Goal: Information Seeking & Learning: Find specific fact

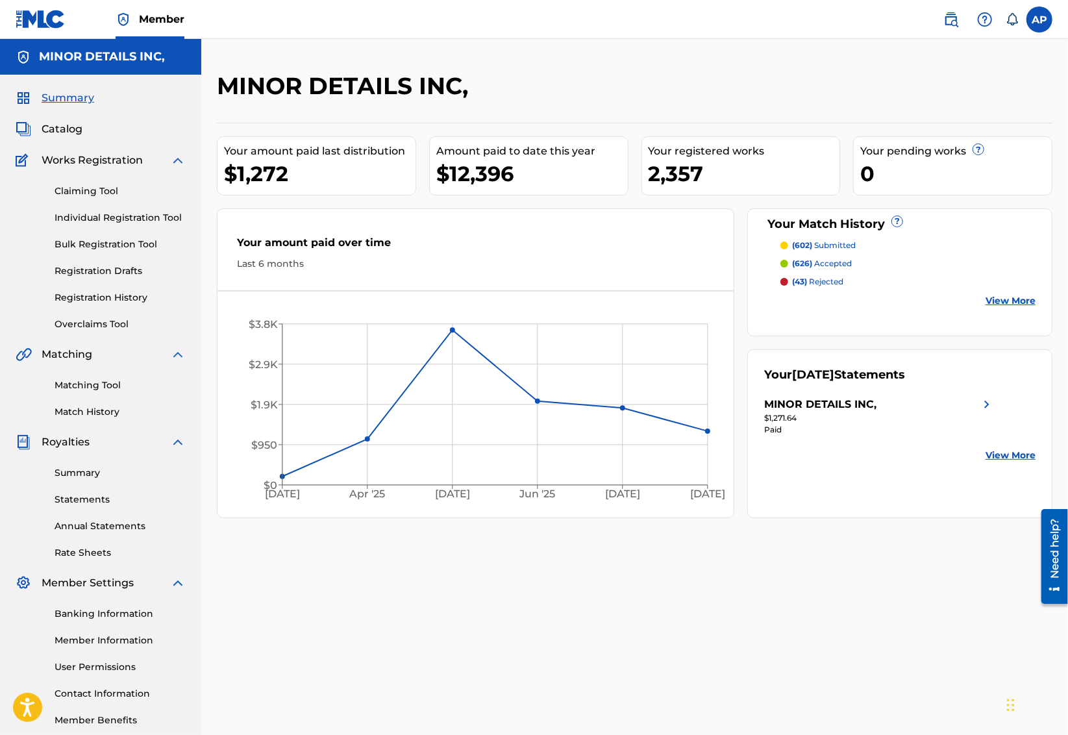
click at [946, 28] on link at bounding box center [951, 19] width 26 height 26
click at [99, 382] on link "Matching Tool" at bounding box center [120, 385] width 131 height 14
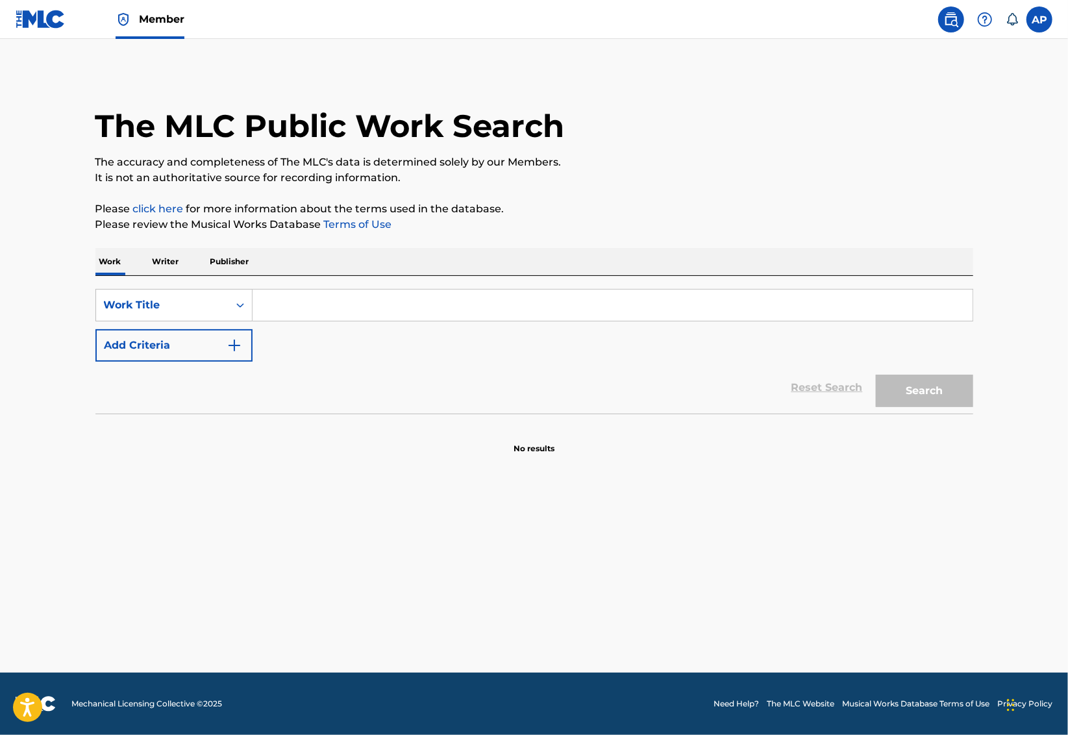
click at [233, 252] on p "Publisher" at bounding box center [229, 261] width 47 height 27
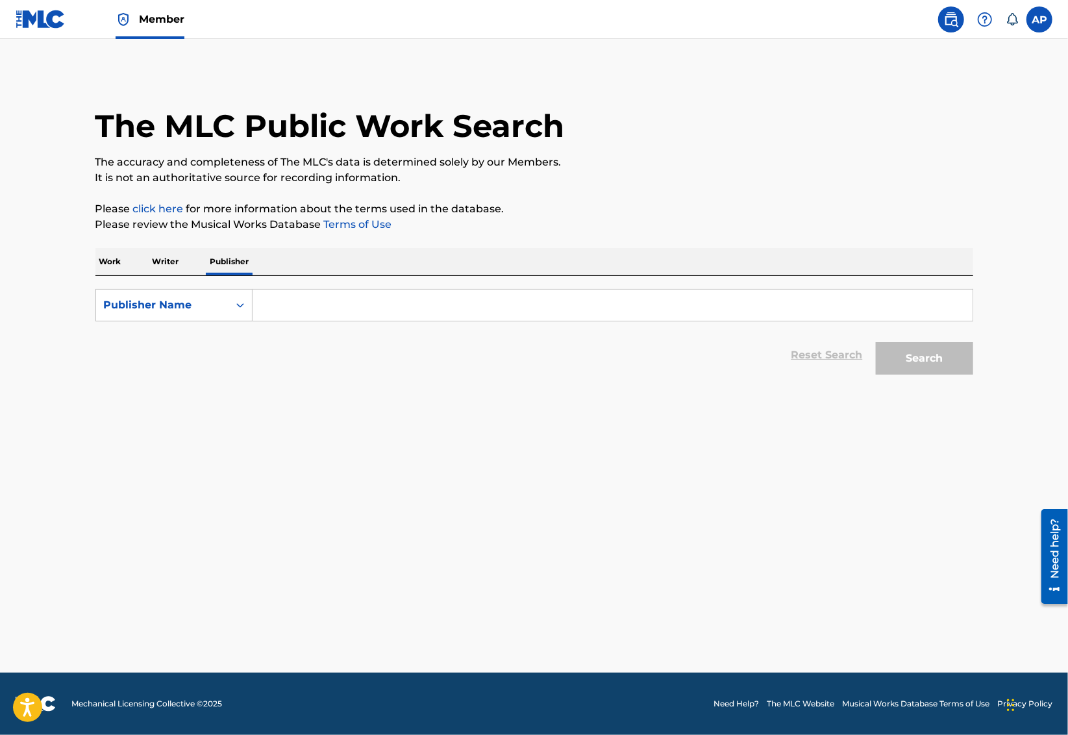
click at [307, 315] on input "Search Form" at bounding box center [612, 304] width 720 height 31
type input "mpl communications inc"
click at [876, 342] on button "Search" at bounding box center [924, 358] width 97 height 32
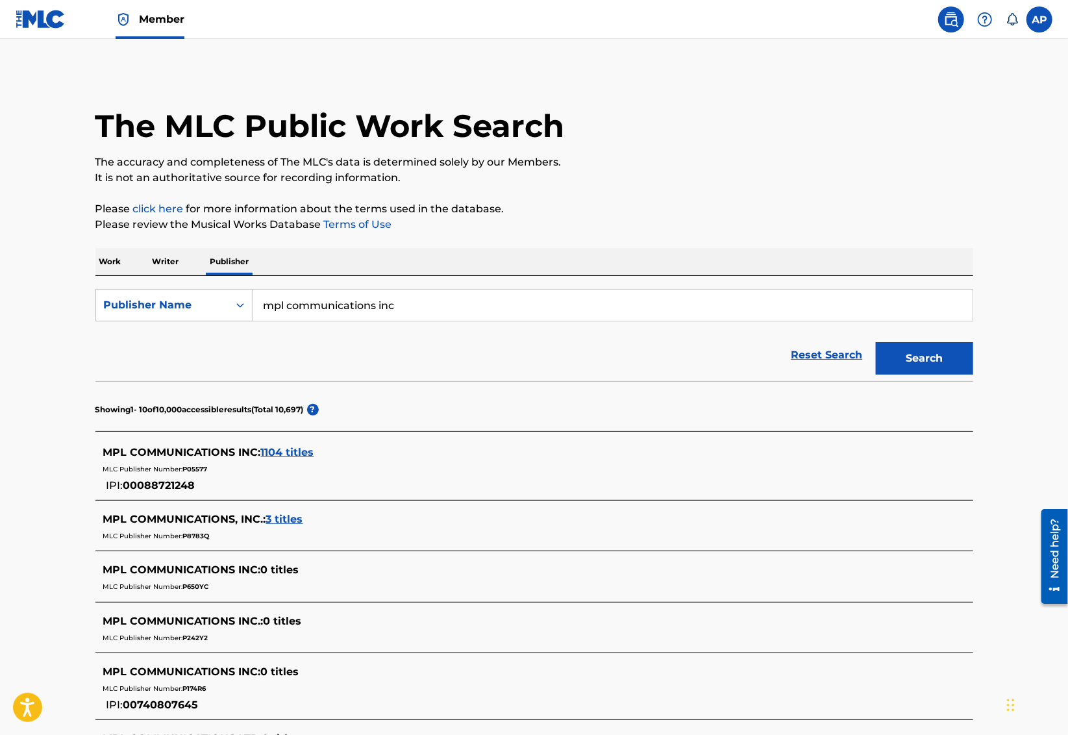
scroll to position [117, 0]
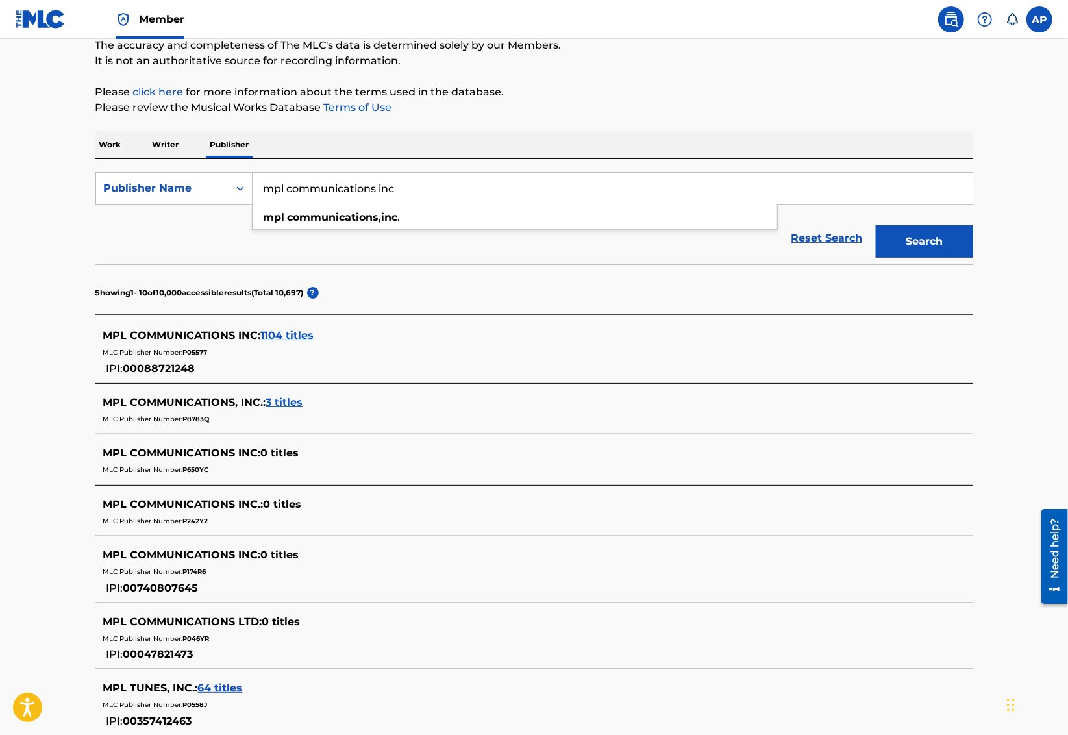
click at [282, 400] on span "3 titles" at bounding box center [284, 402] width 37 height 12
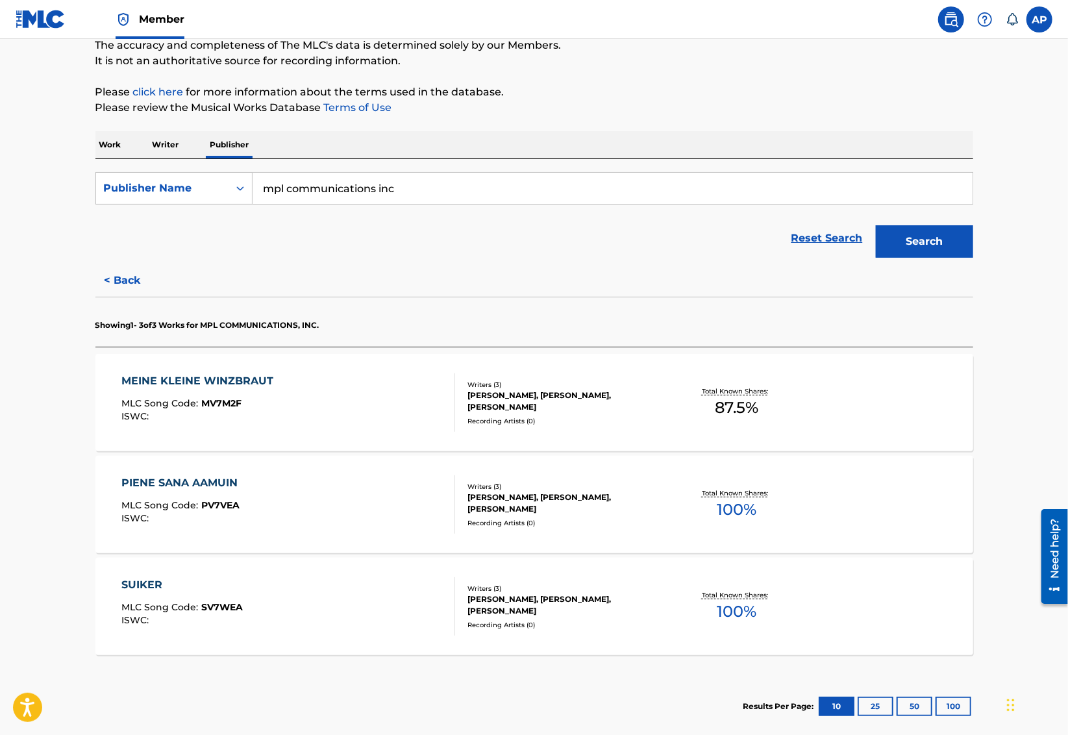
click at [141, 281] on button "< Back" at bounding box center [134, 280] width 78 height 32
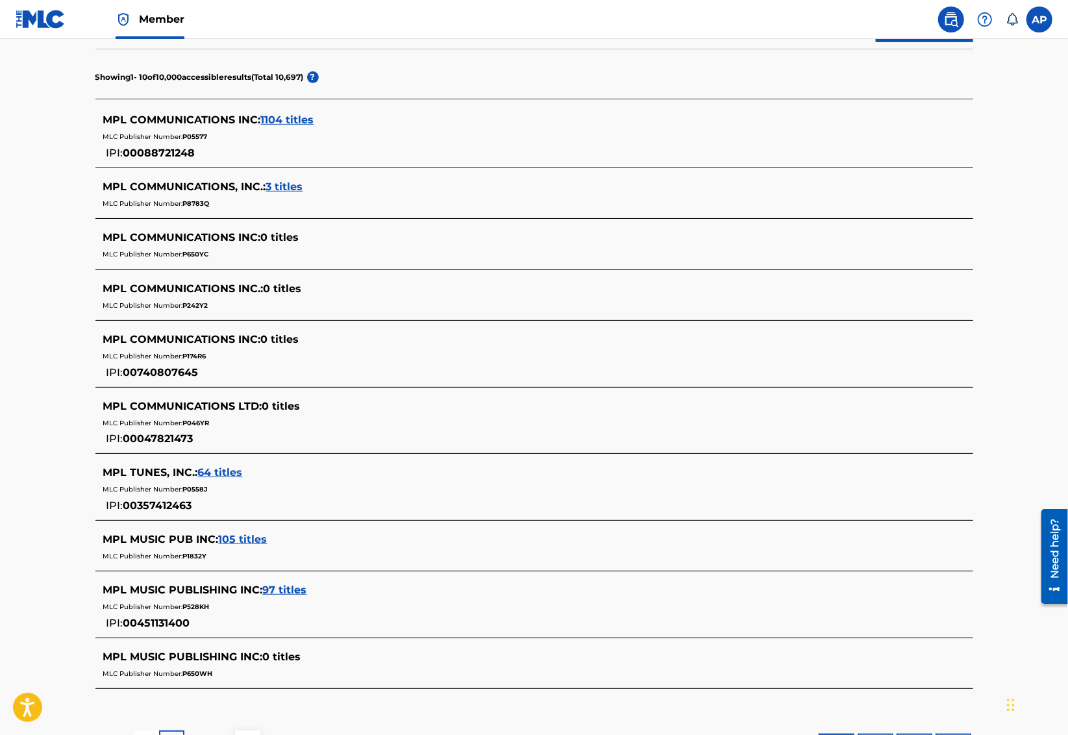
scroll to position [358, 0]
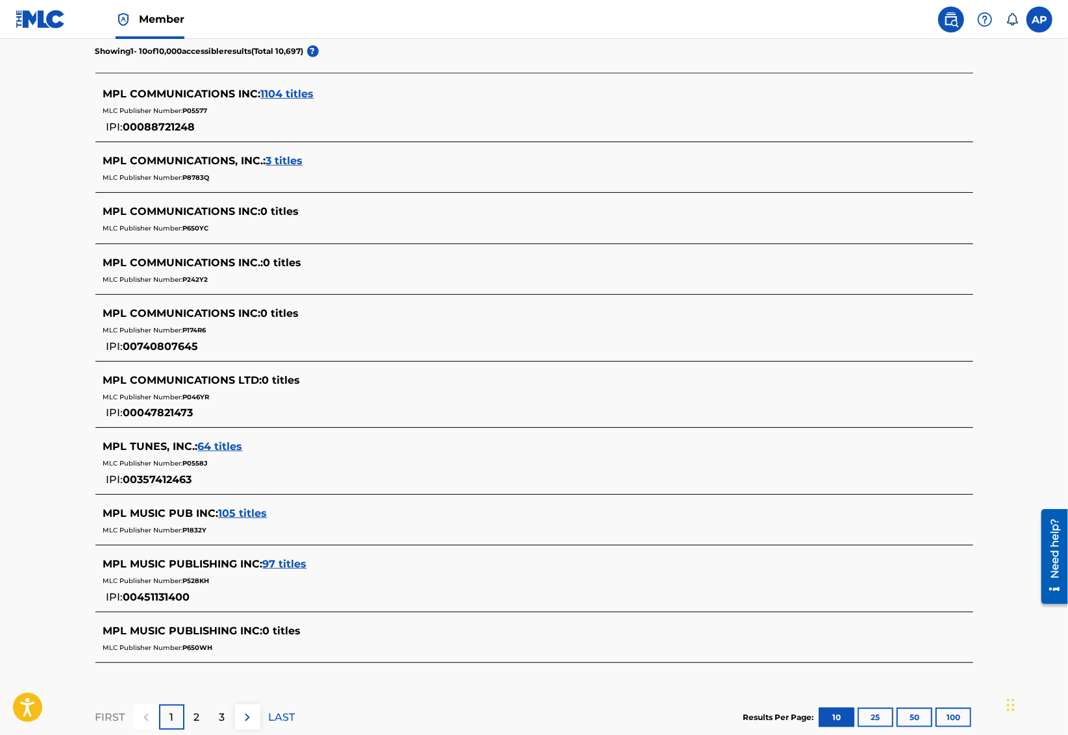
click at [288, 558] on span "97 titles" at bounding box center [285, 564] width 44 height 12
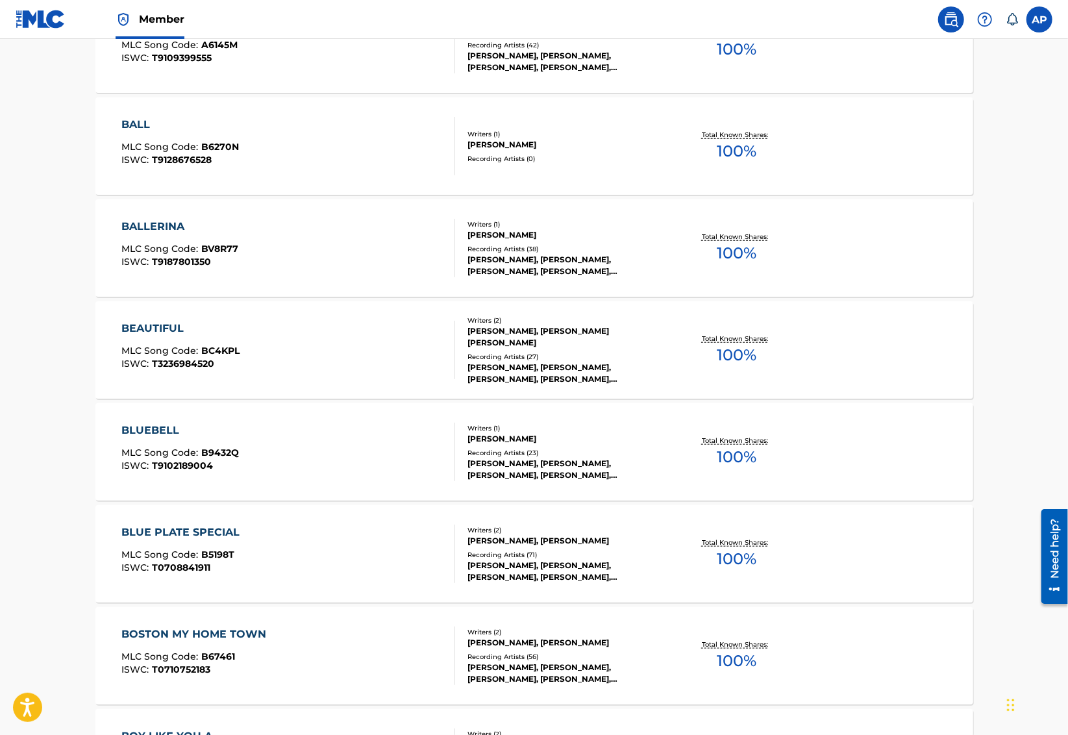
scroll to position [0, 0]
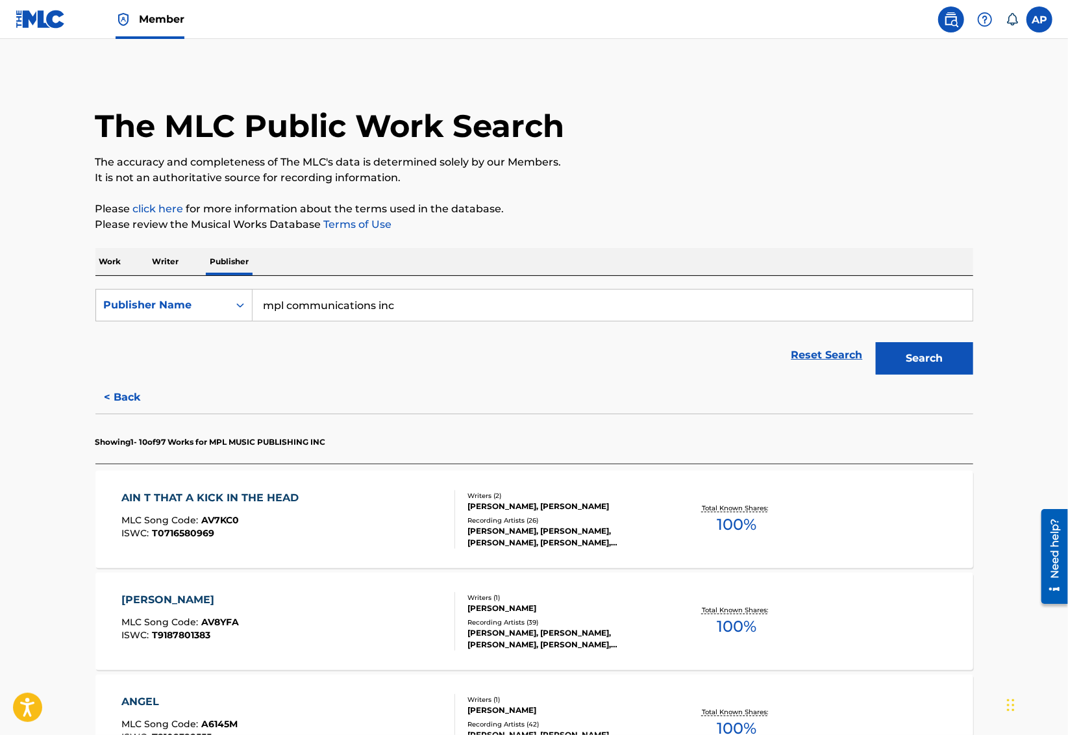
click at [361, 511] on div "AIN T THAT A KICK IN THE HEAD MLC Song Code : AV7KC0 ISWC : T0716580969" at bounding box center [288, 519] width 334 height 58
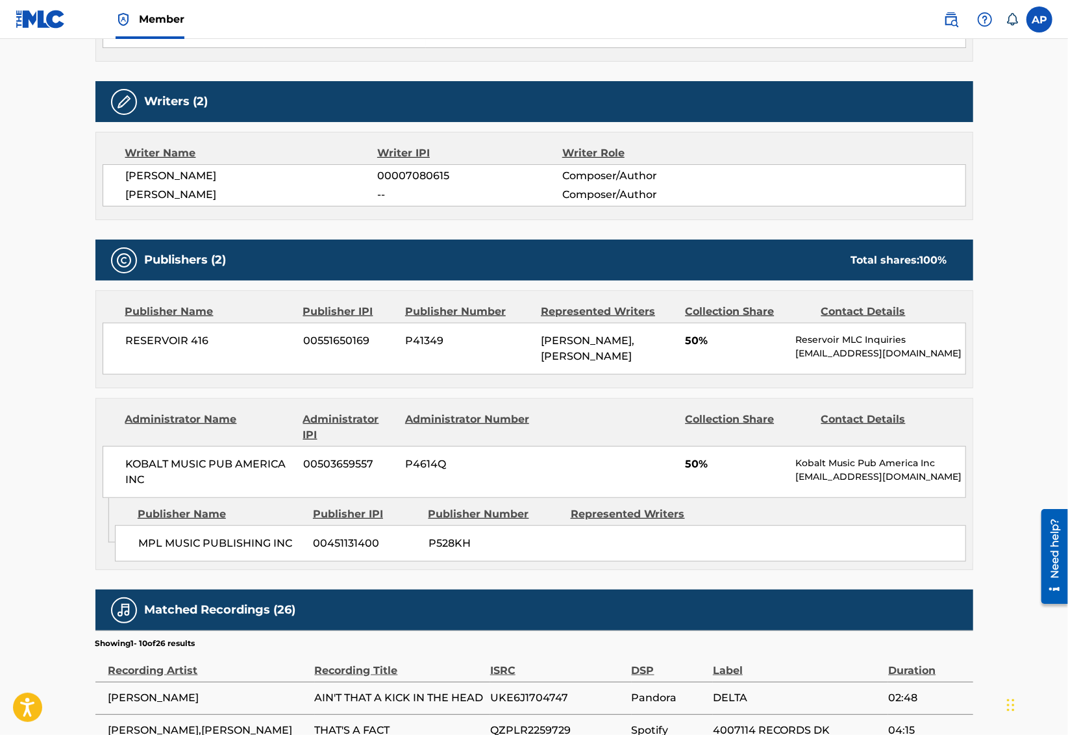
scroll to position [452, 0]
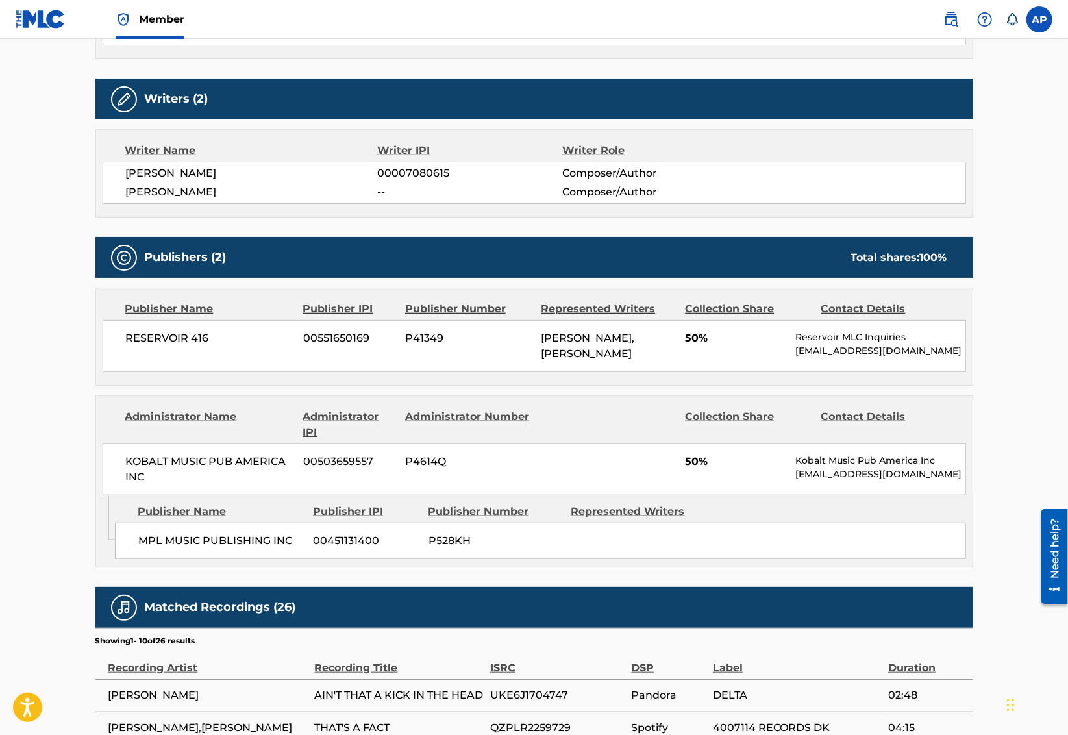
click at [357, 536] on span "00451131400" at bounding box center [365, 541] width 105 height 16
copy span "00451131400"
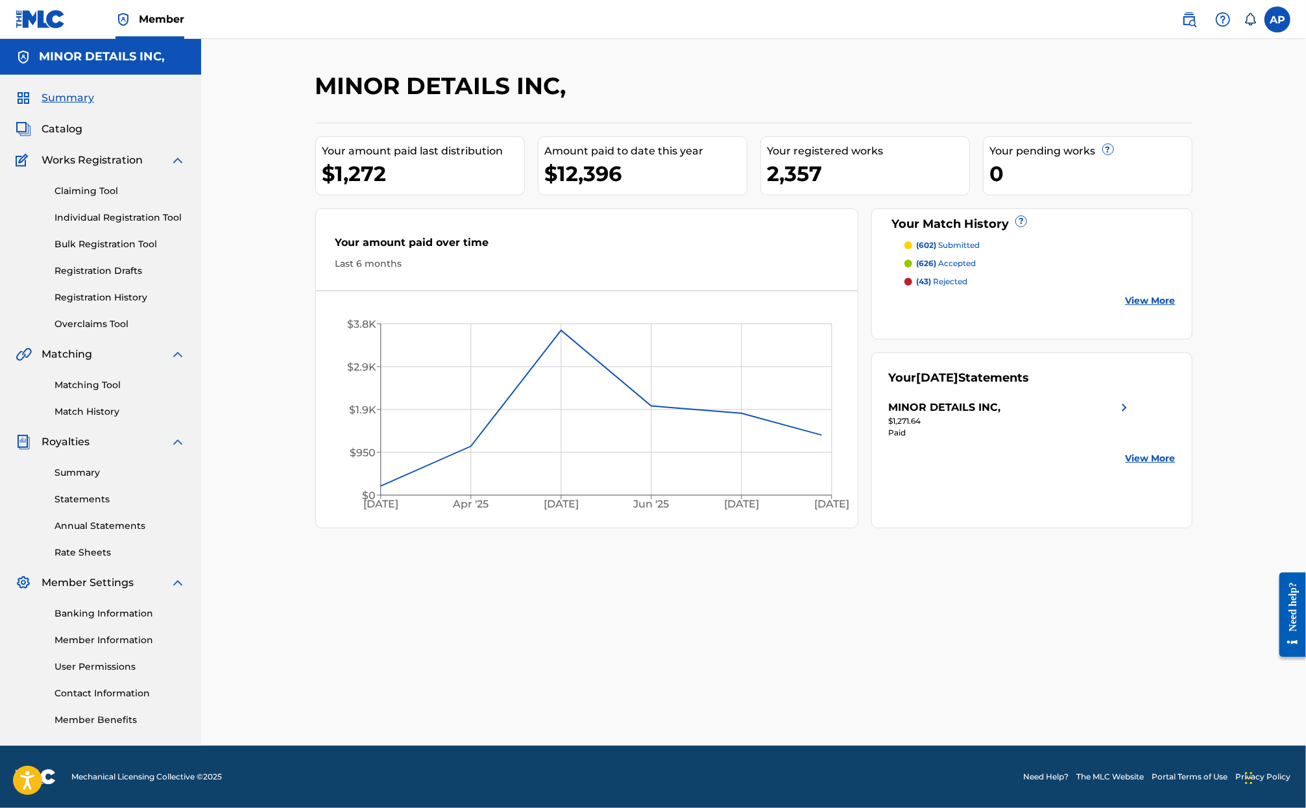
click at [1195, 12] on img at bounding box center [1190, 20] width 16 height 16
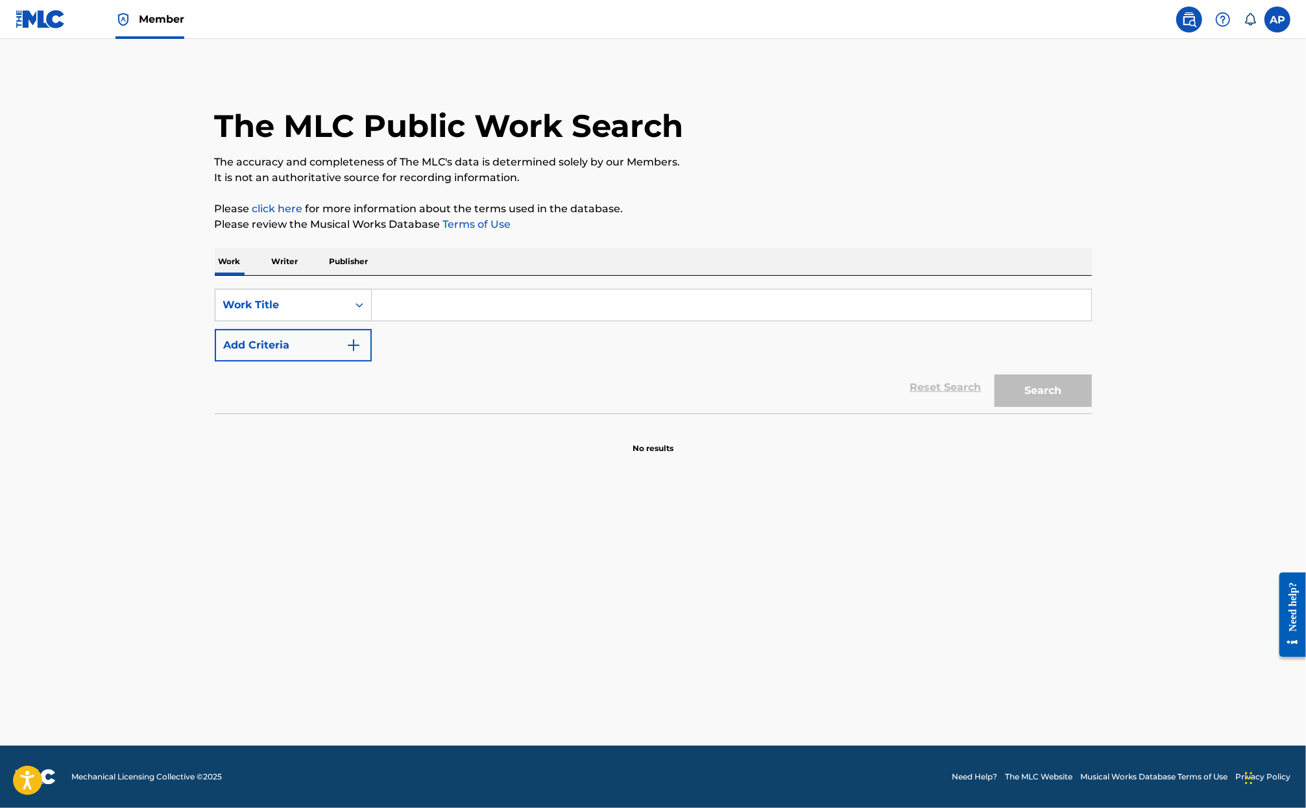
click at [276, 264] on p "Writer" at bounding box center [285, 261] width 34 height 27
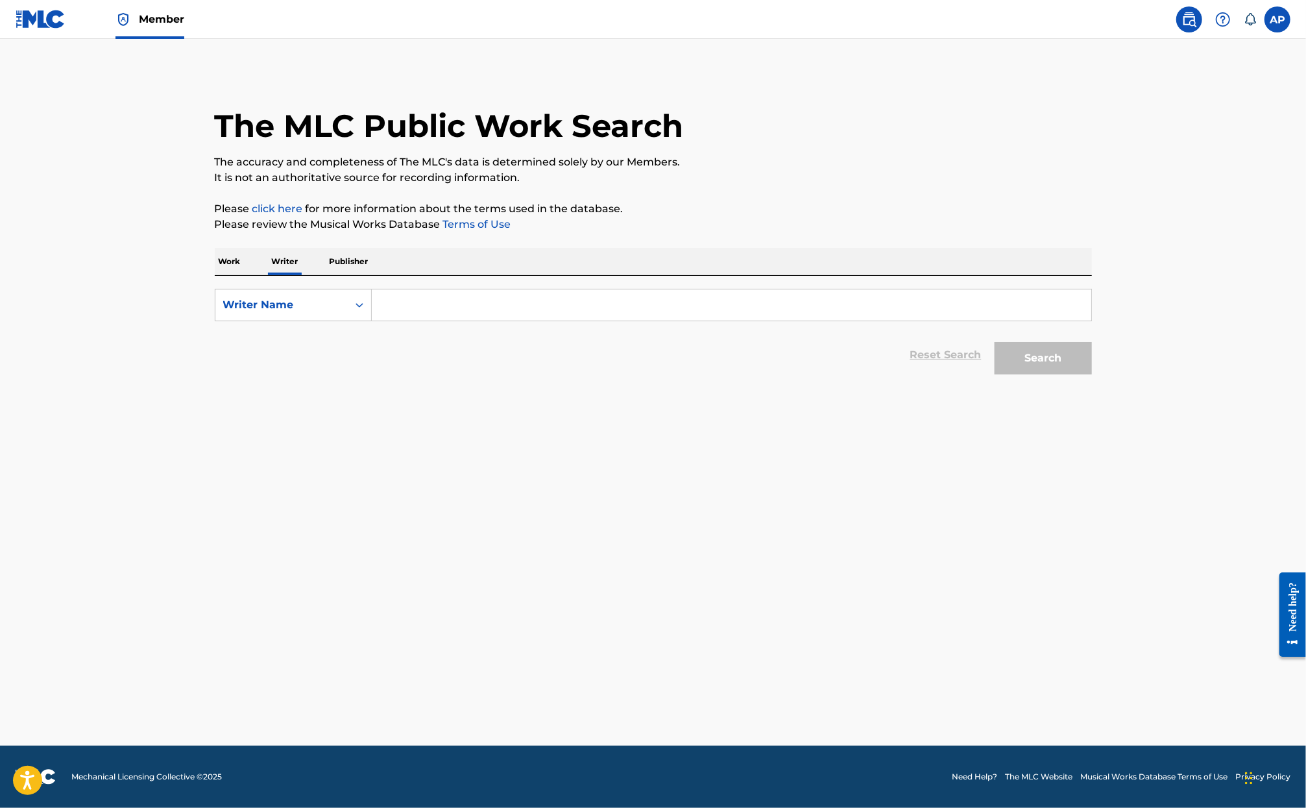
click at [424, 308] on input "Search Form" at bounding box center [732, 304] width 720 height 31
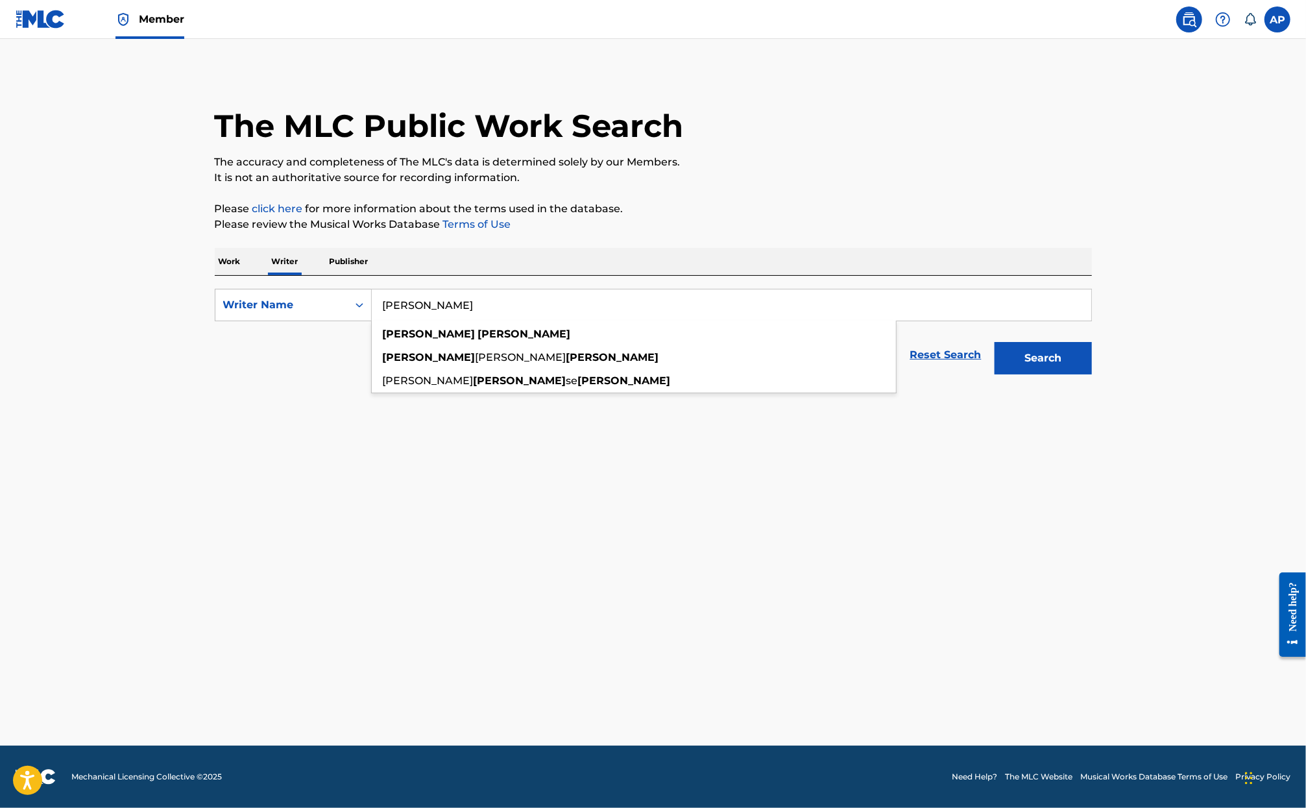
type input "eli goldstein"
click at [995, 342] on button "Search" at bounding box center [1043, 358] width 97 height 32
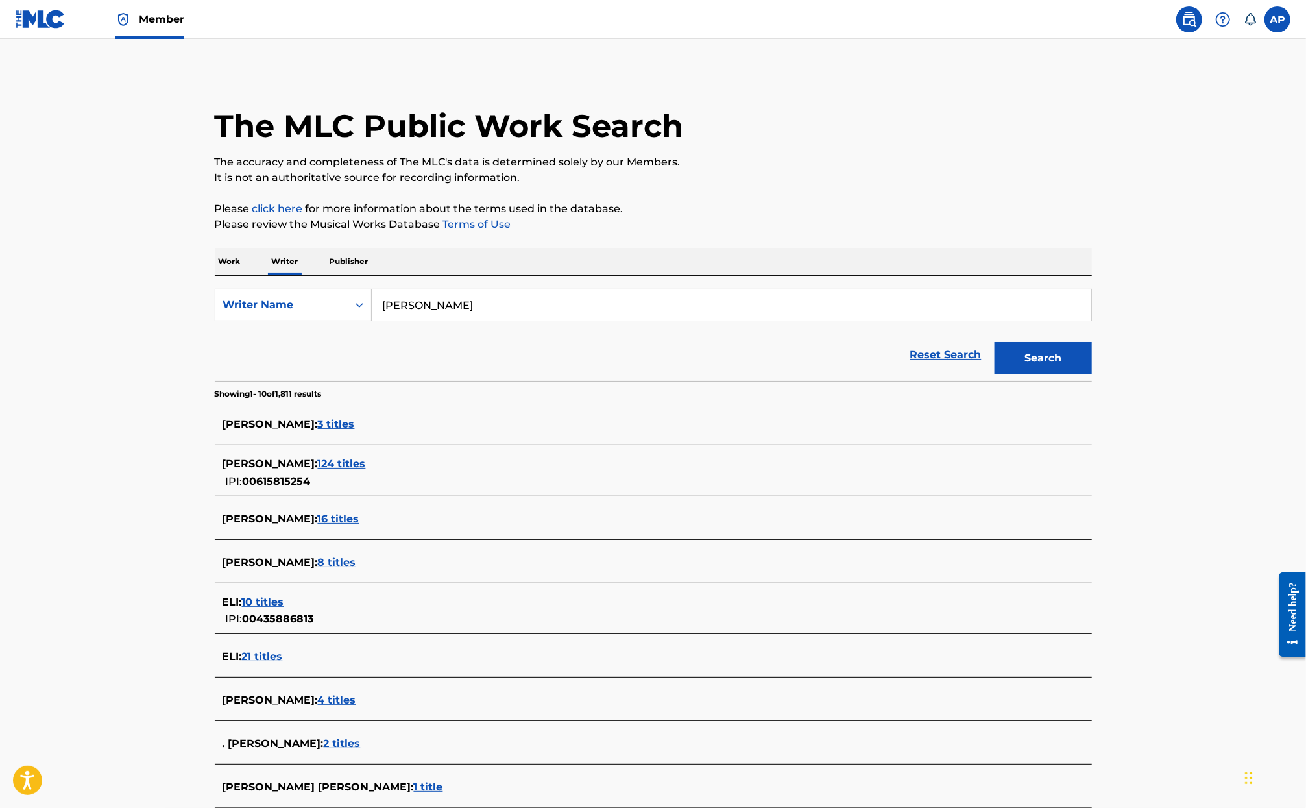
click at [339, 461] on span "124 titles" at bounding box center [342, 464] width 48 height 12
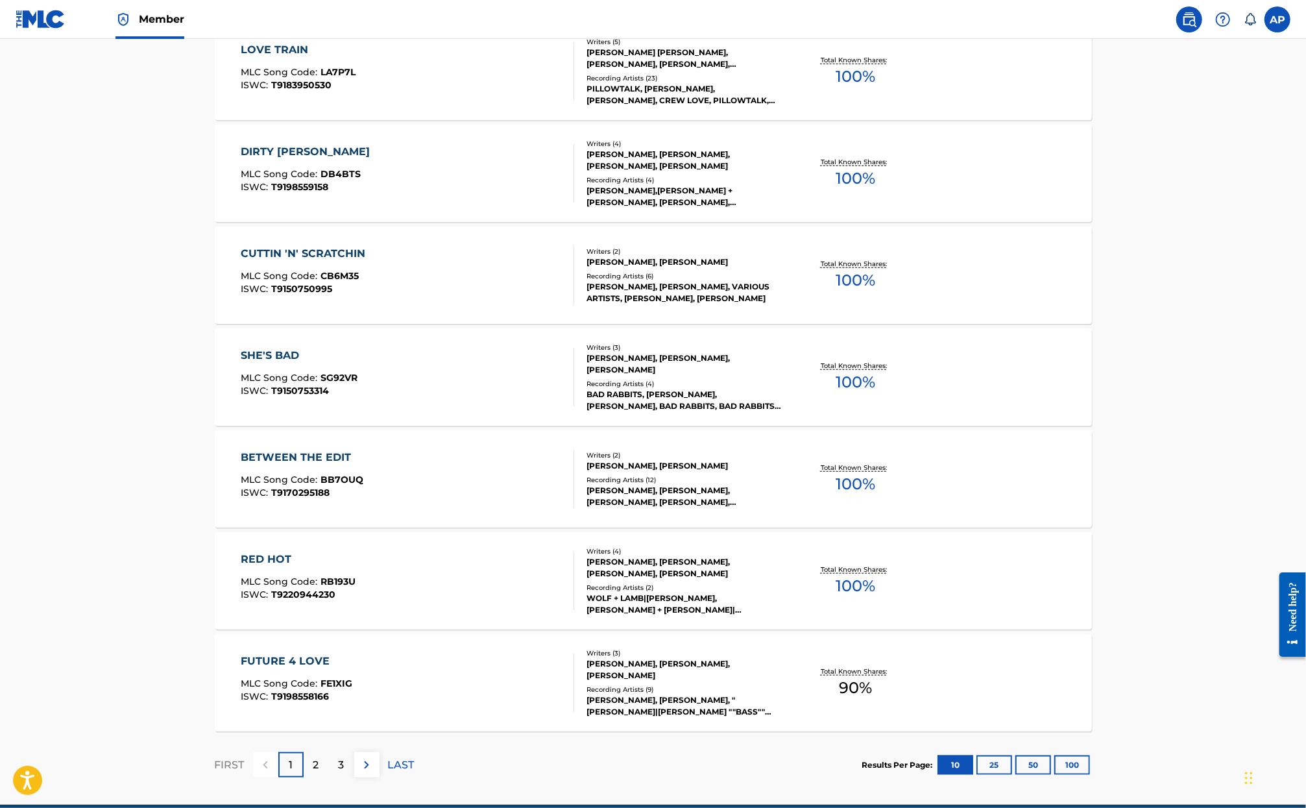
scroll to position [780, 0]
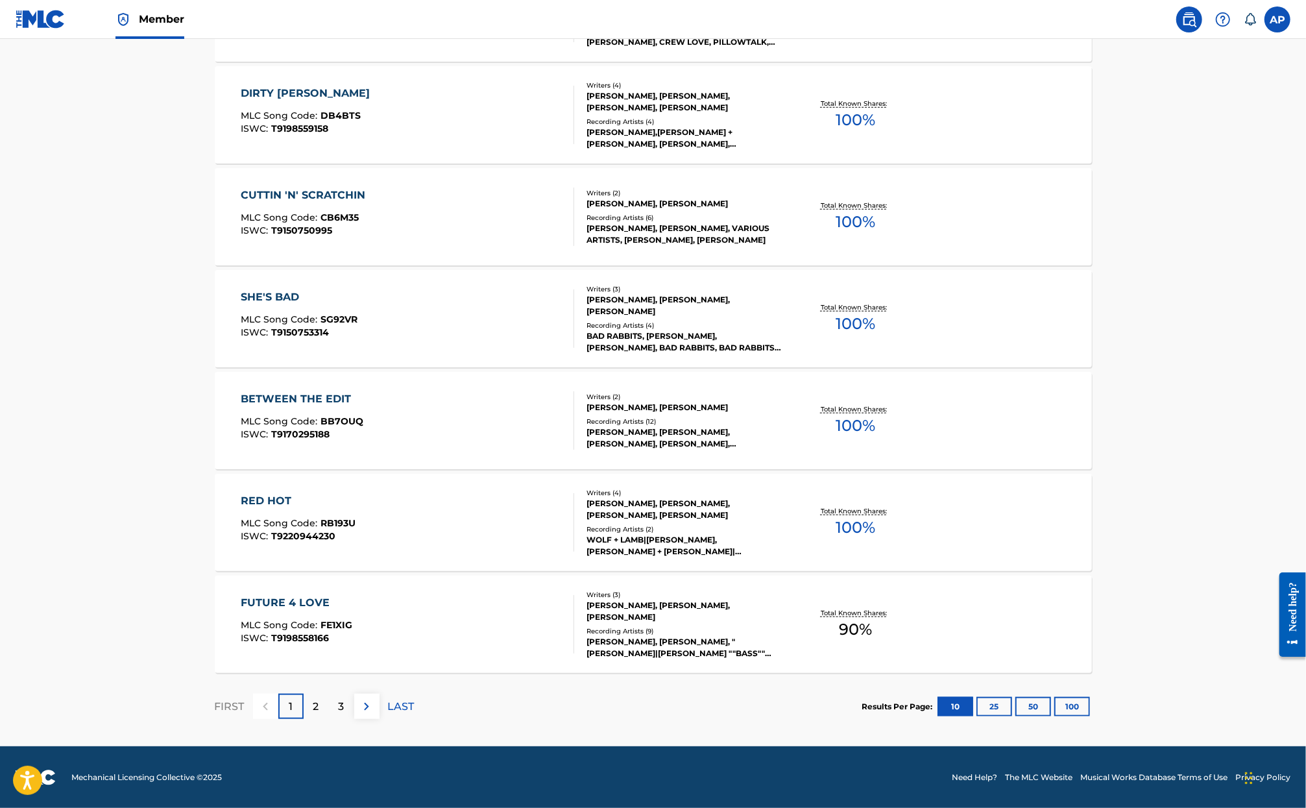
click at [1081, 702] on button "100" at bounding box center [1073, 706] width 36 height 19
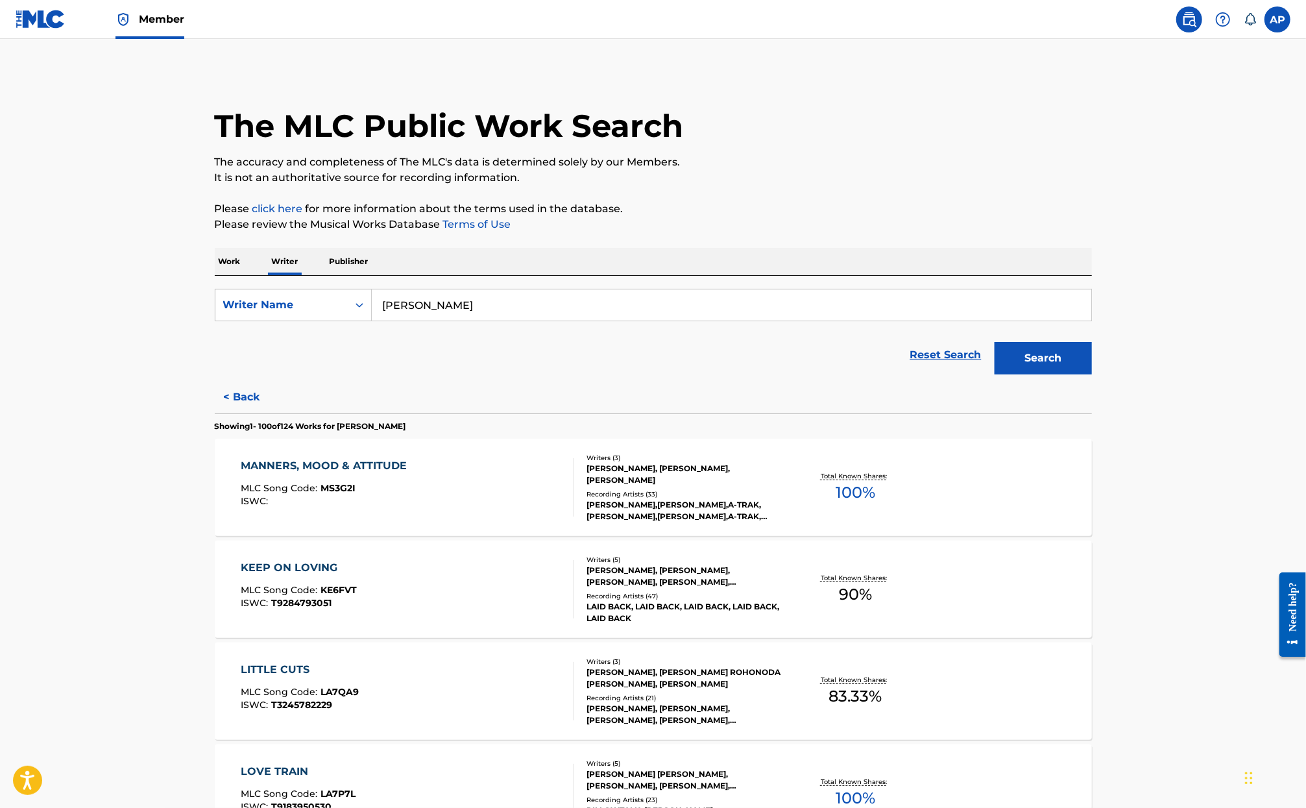
scroll to position [3831, 0]
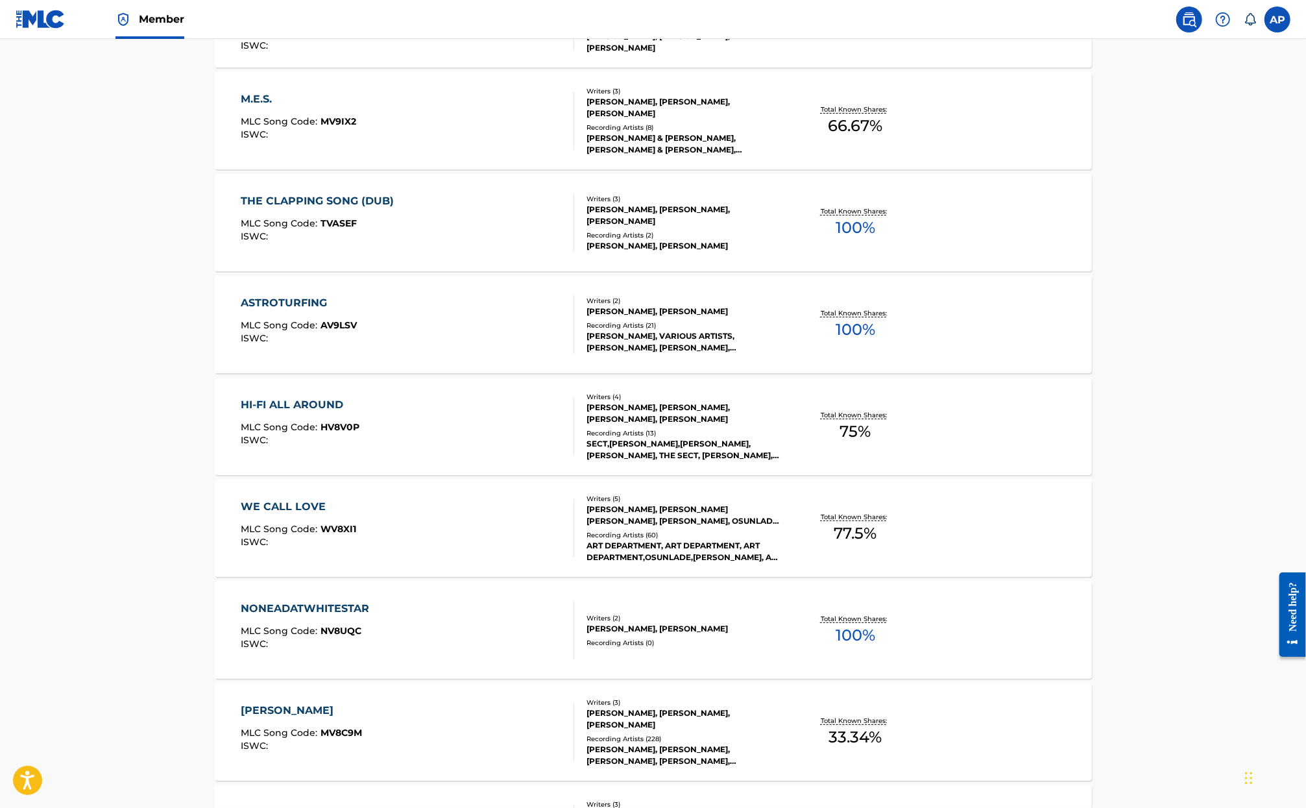
click at [530, 417] on div "HI-FI ALL AROUND MLC Song Code : HV8V0P ISWC :" at bounding box center [408, 426] width 334 height 58
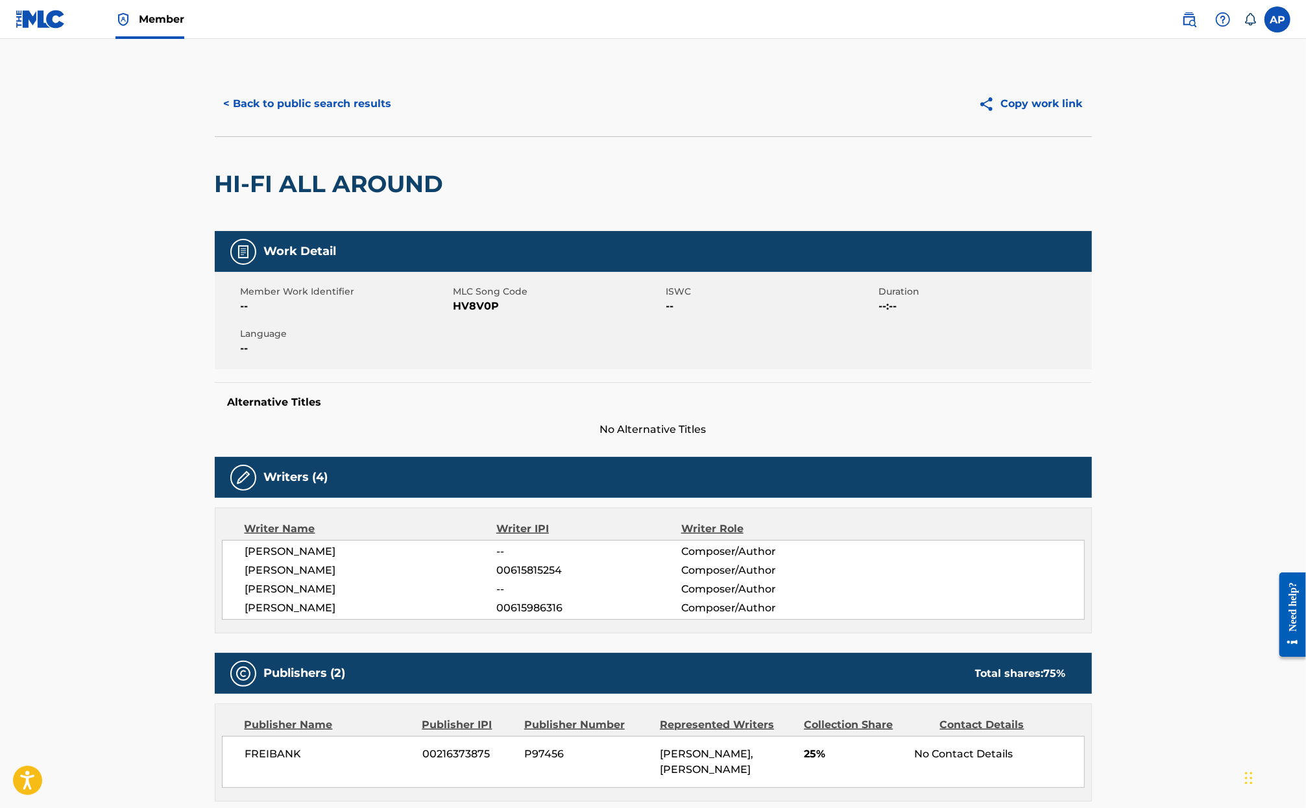
click at [393, 186] on h2 "HI-FI ALL AROUND" at bounding box center [333, 183] width 236 height 29
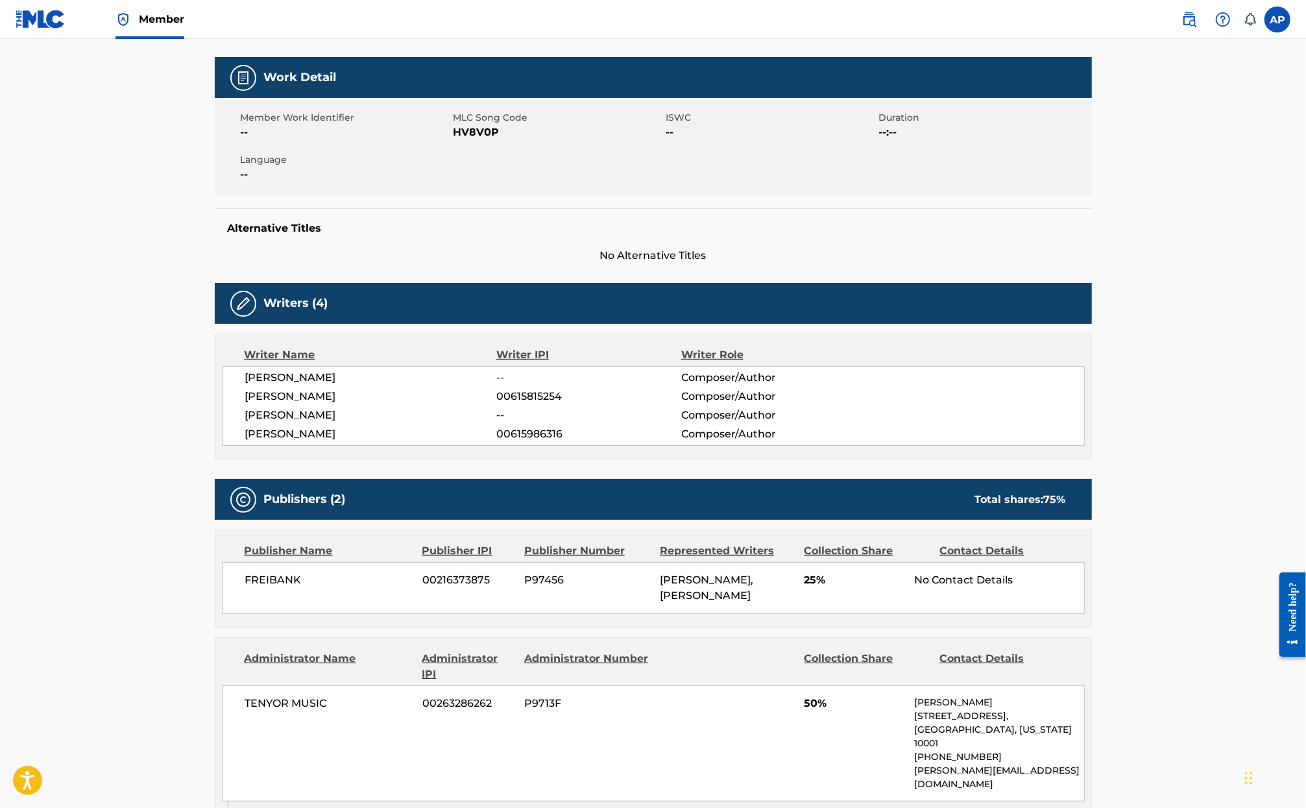
scroll to position [175, 0]
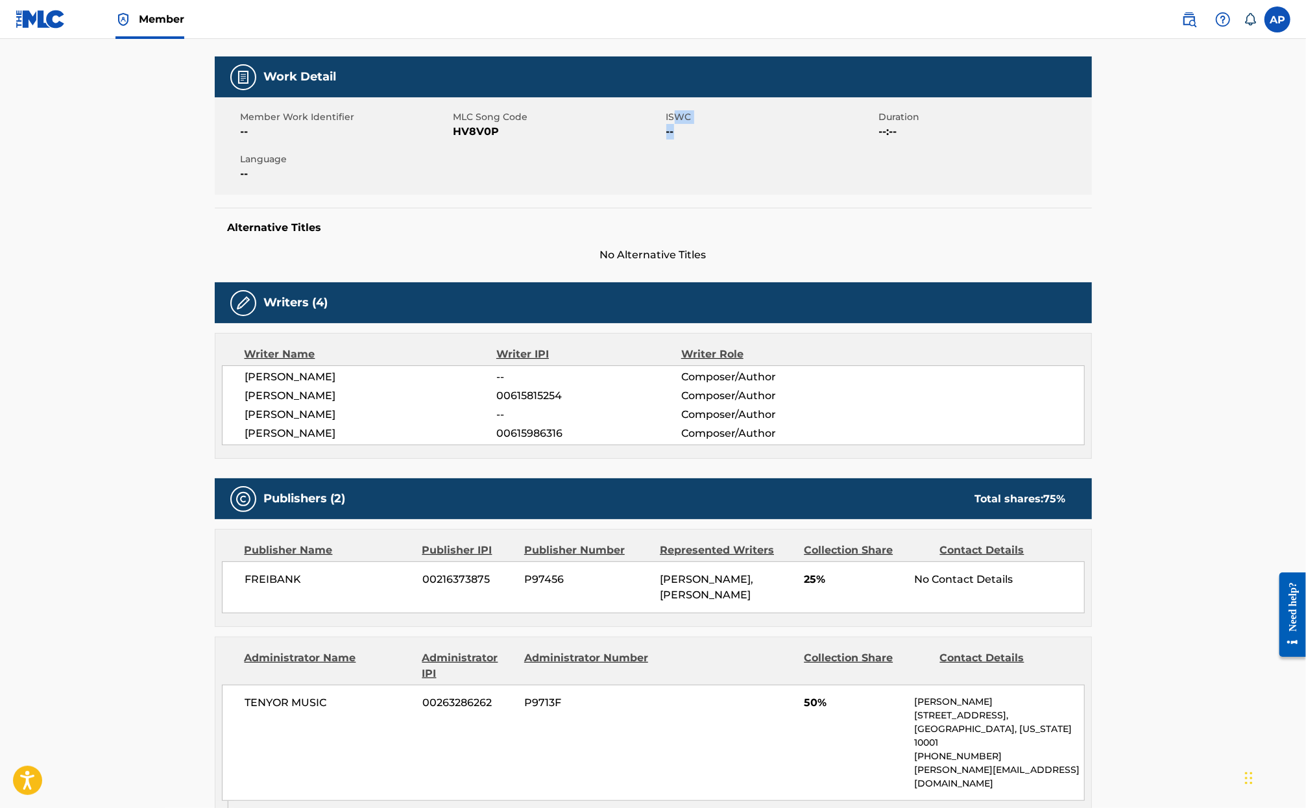
drag, startPoint x: 675, startPoint y: 112, endPoint x: 676, endPoint y: 135, distance: 23.4
click at [676, 136] on div "ISWC --" at bounding box center [773, 124] width 213 height 29
click at [676, 135] on span "--" at bounding box center [772, 132] width 210 height 16
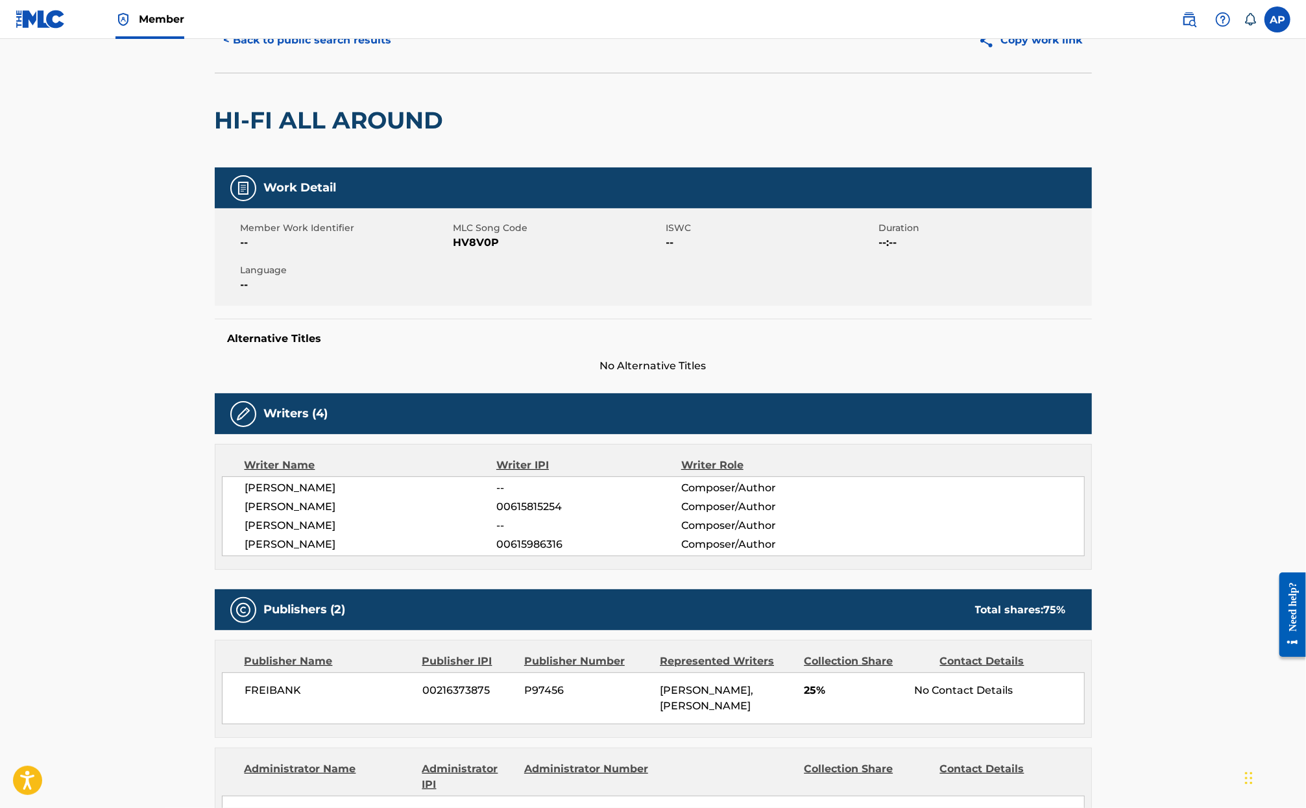
scroll to position [0, 0]
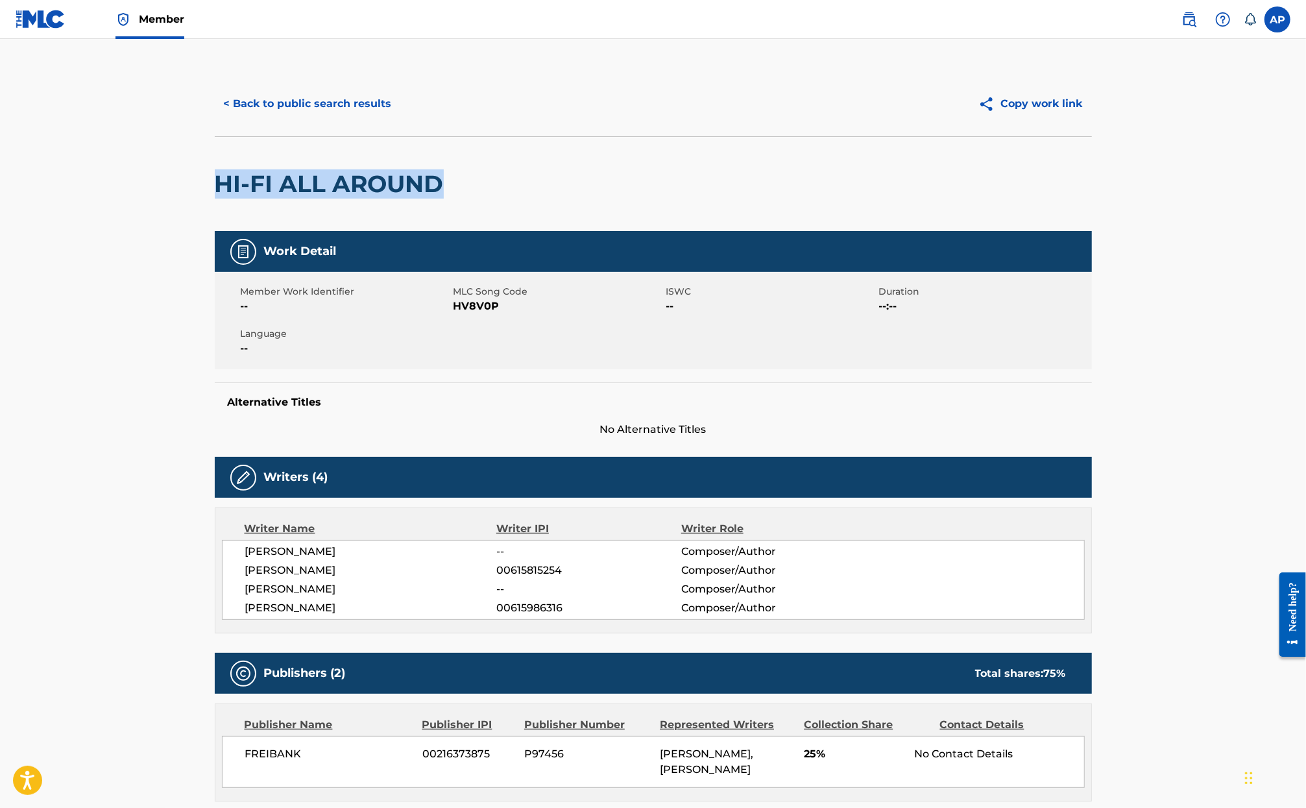
drag, startPoint x: 214, startPoint y: 178, endPoint x: 447, endPoint y: 175, distance: 232.4
click at [447, 175] on h2 "HI-FI ALL AROUND" at bounding box center [333, 183] width 236 height 29
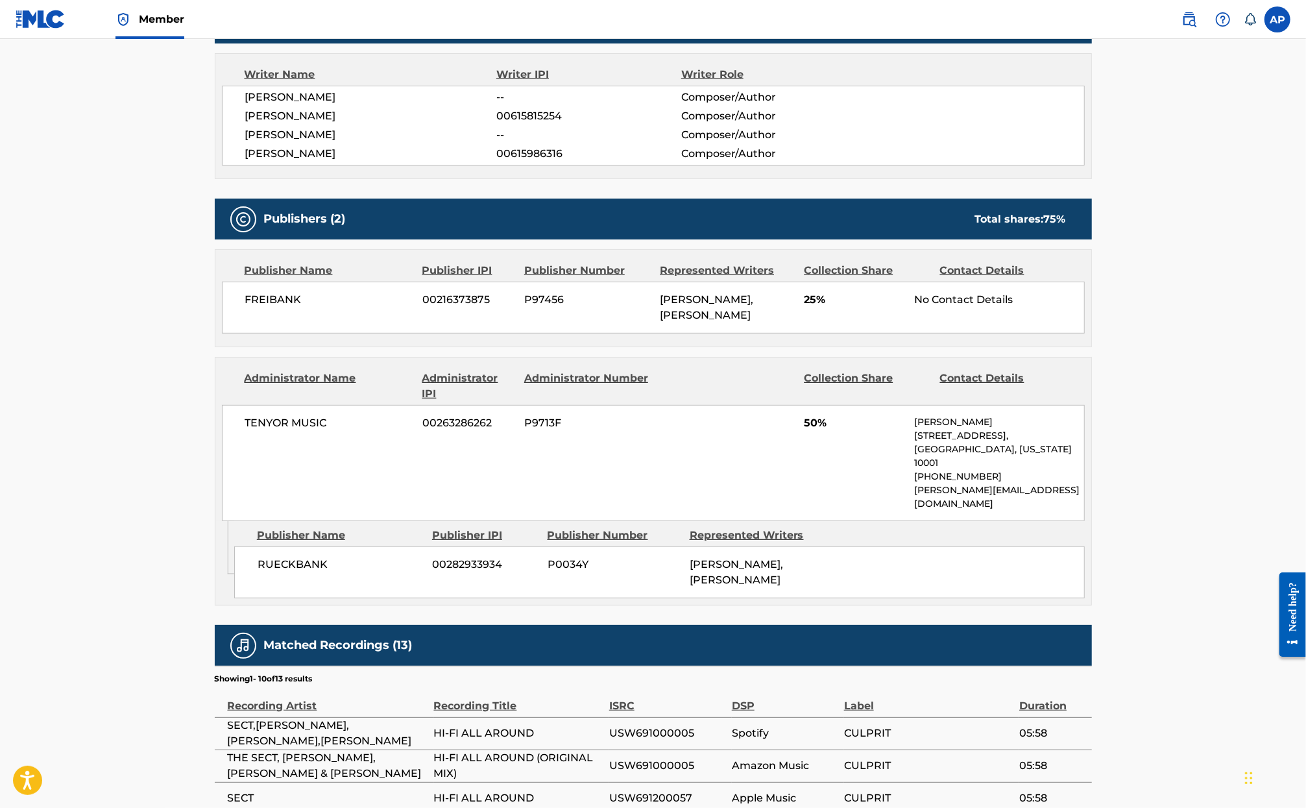
scroll to position [455, 0]
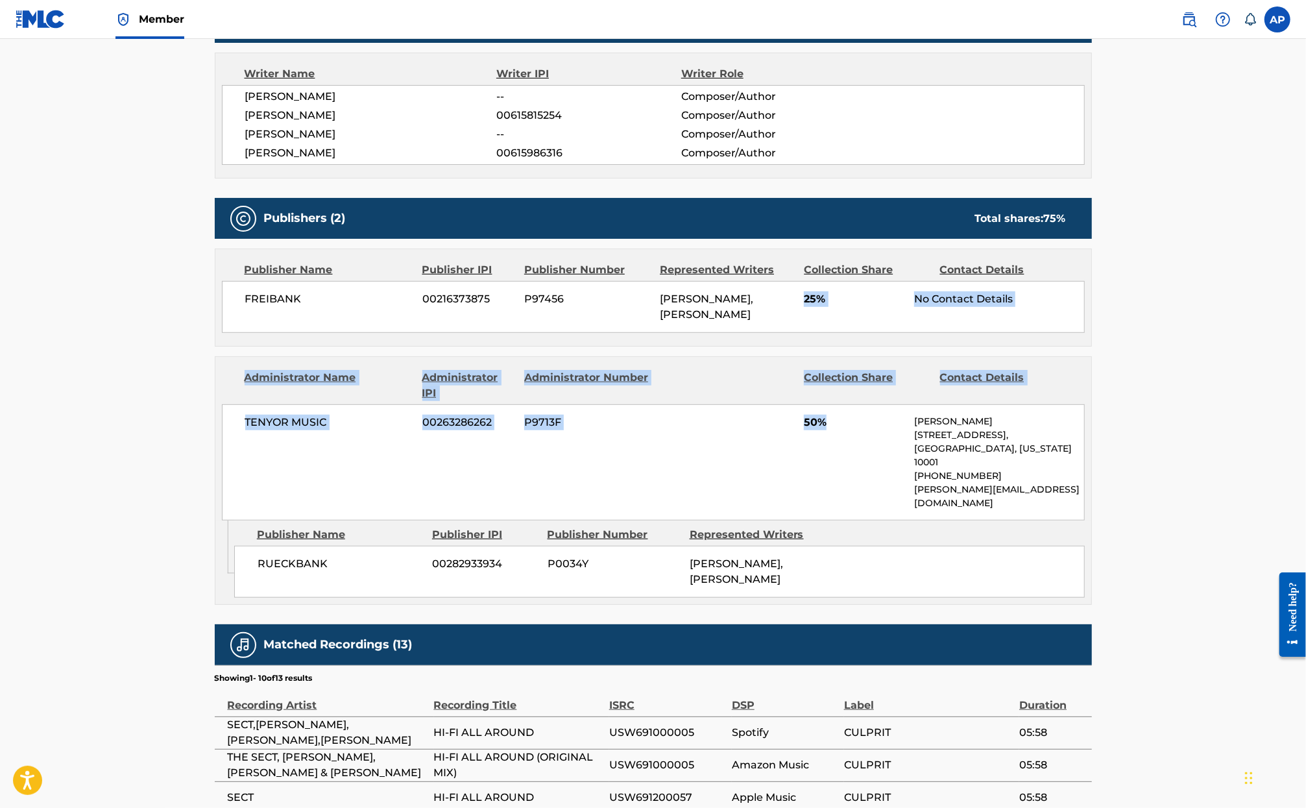
drag, startPoint x: 802, startPoint y: 284, endPoint x: 857, endPoint y: 479, distance: 202.5
click at [857, 479] on div "Publishers (2) Total shares: 75 % Publisher Name Publisher IPI Publisher Number…" at bounding box center [653, 401] width 877 height 407
click at [857, 479] on div "TENYOR MUSIC 00263286262 P9713F 50% Renato Olivari 224 West 30th Street, Unit 1…" at bounding box center [653, 462] width 863 height 116
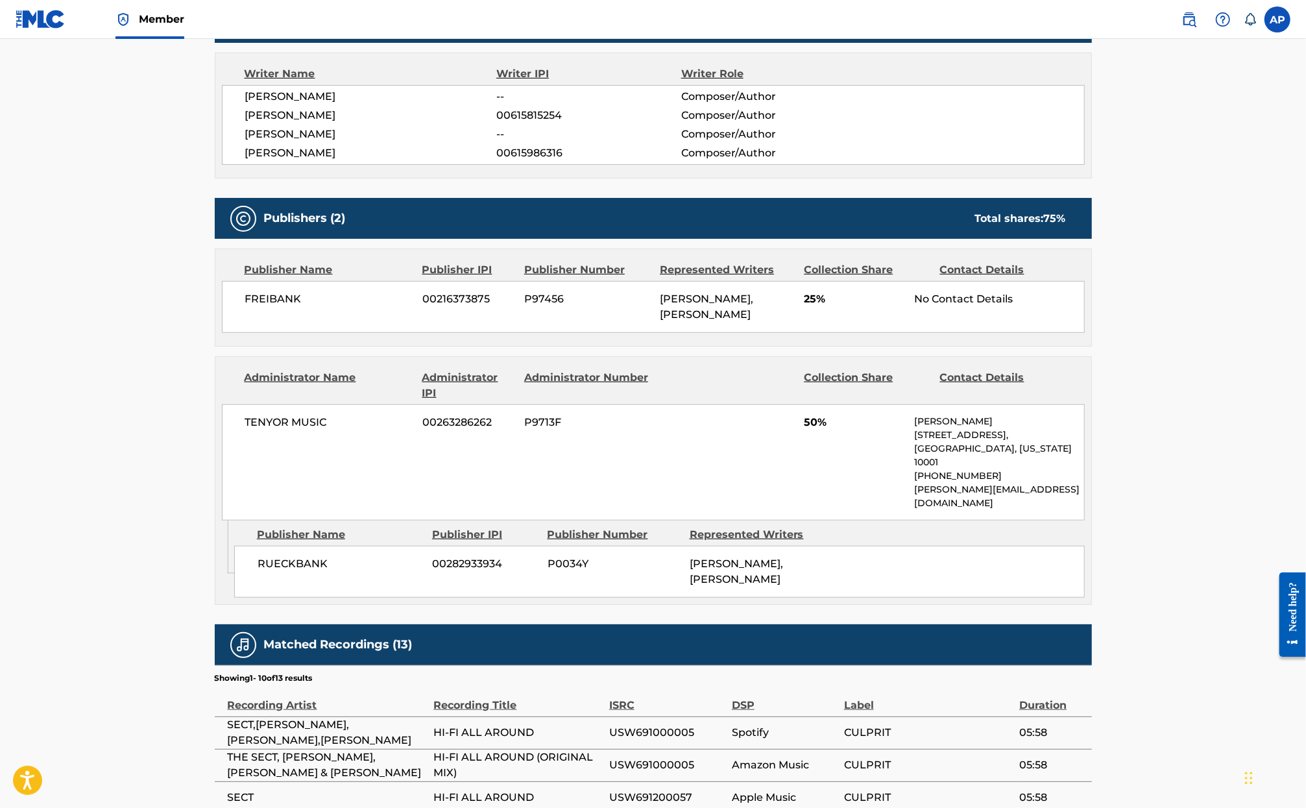
scroll to position [0, 0]
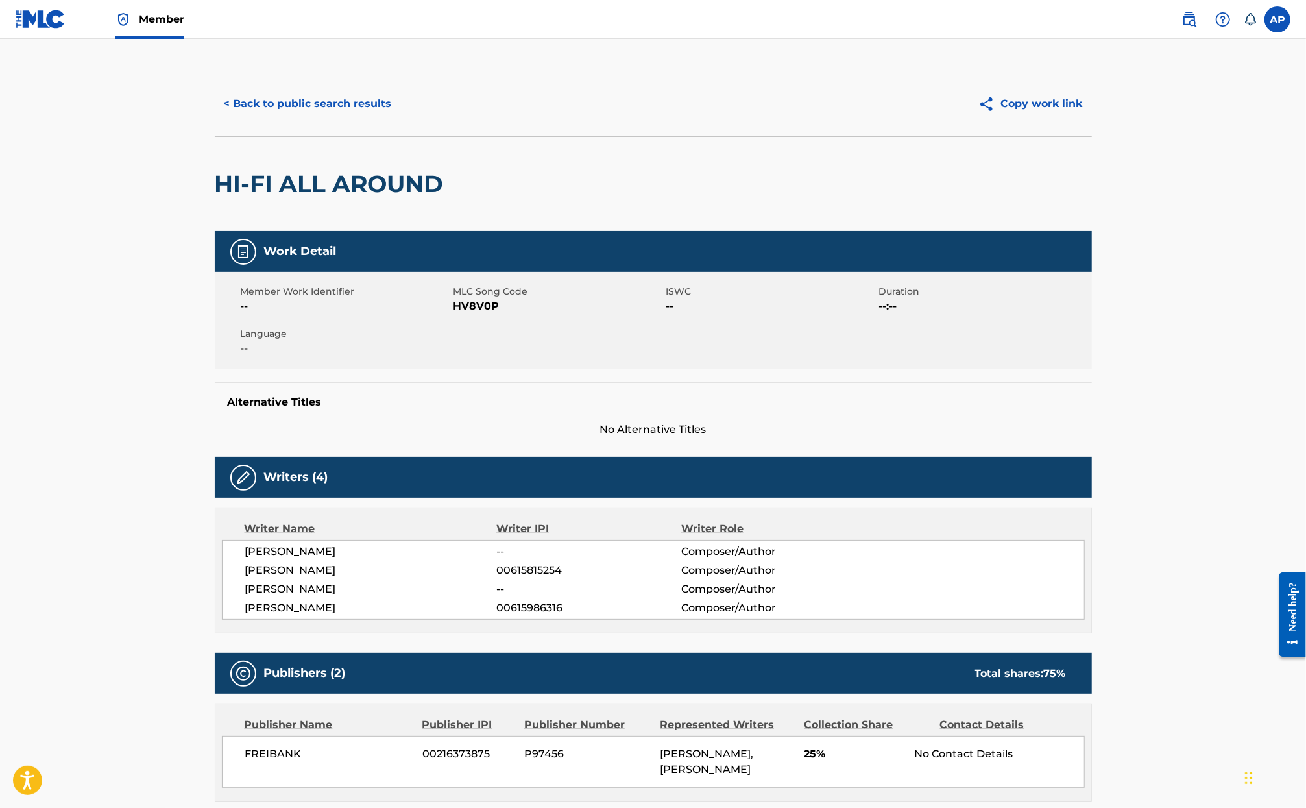
click at [49, 14] on img at bounding box center [41, 19] width 50 height 19
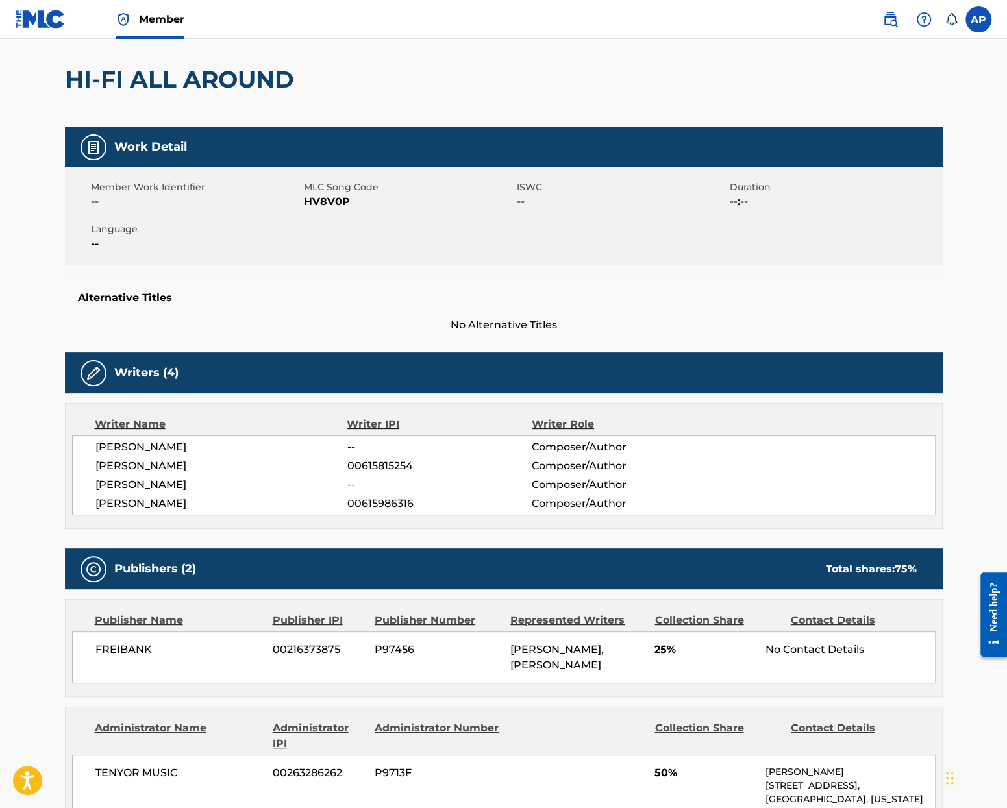
scroll to position [123, 0]
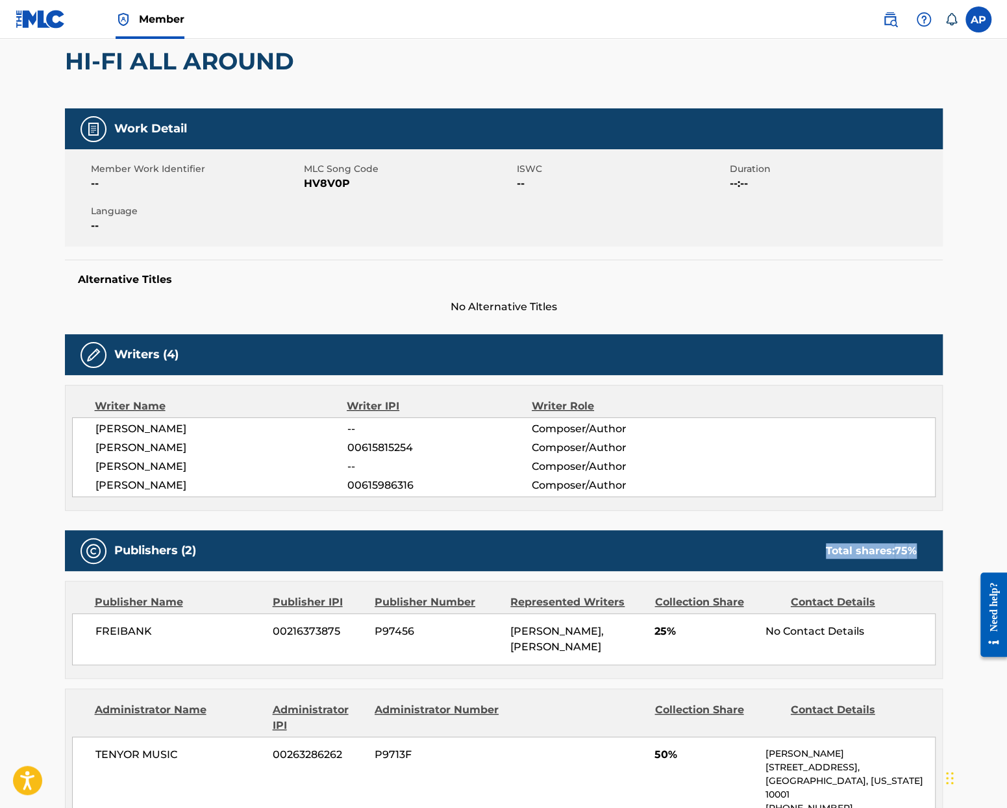
drag, startPoint x: 826, startPoint y: 544, endPoint x: 918, endPoint y: 544, distance: 92.2
click at [918, 544] on div "Total shares: 75 %" at bounding box center [871, 551] width 117 height 16
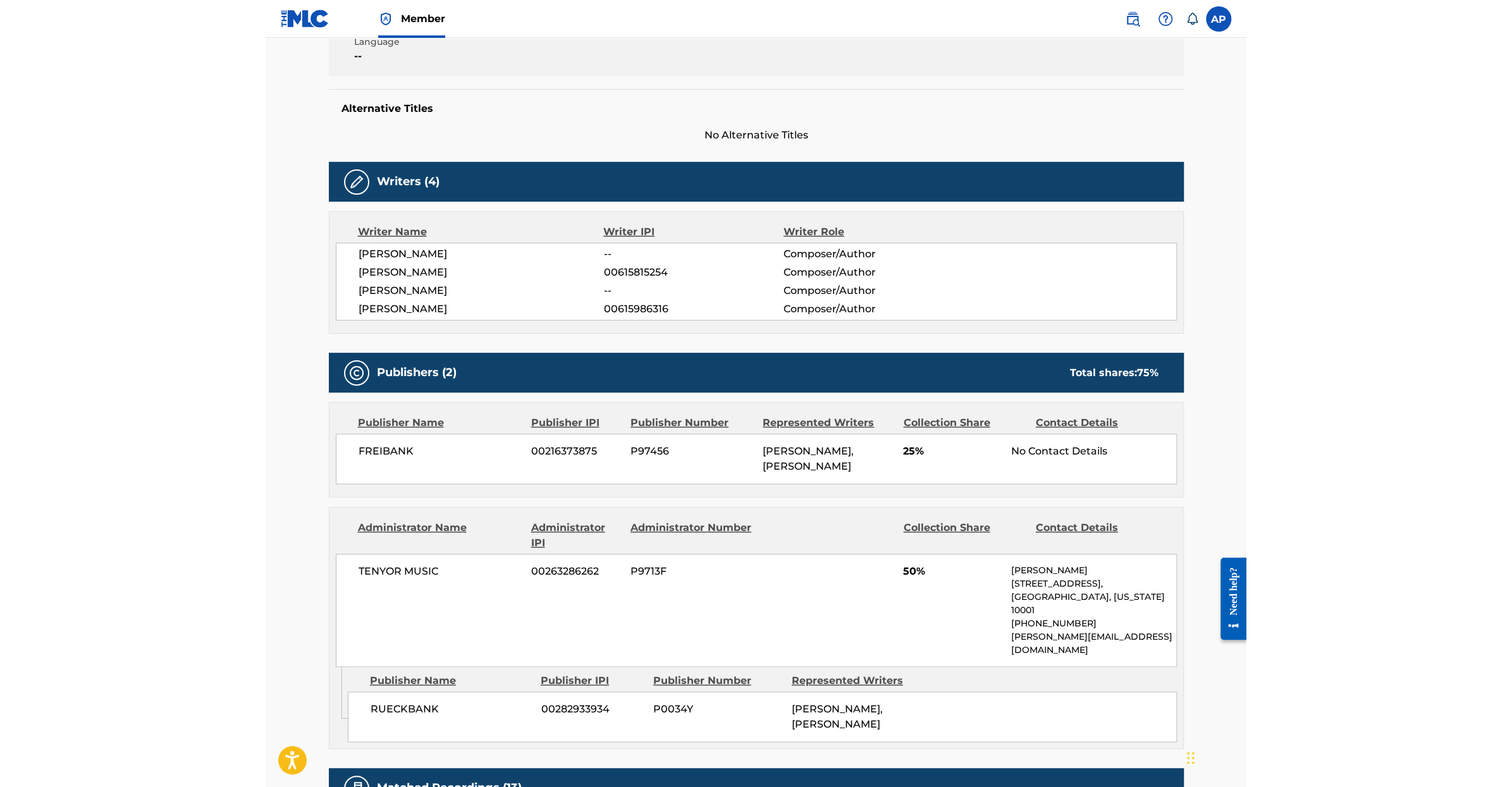
scroll to position [309, 0]
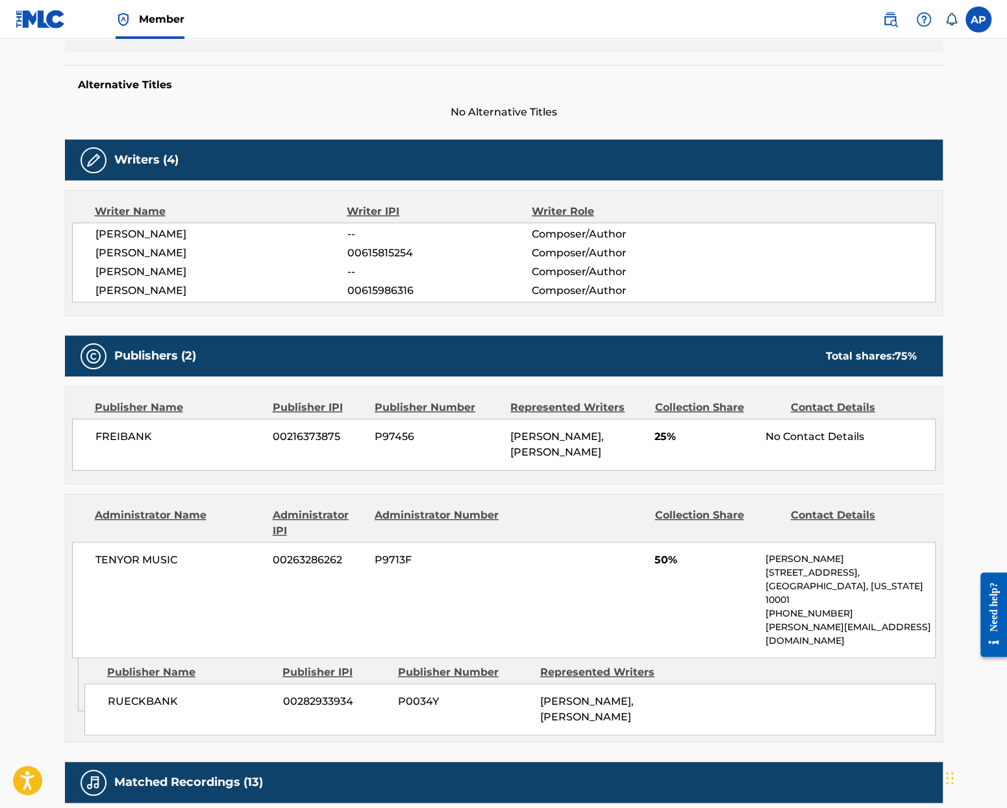
click at [424, 349] on div "Publishers (2) Total shares: 75 %" at bounding box center [503, 356] width 877 height 41
